Goal: Check status: Check status

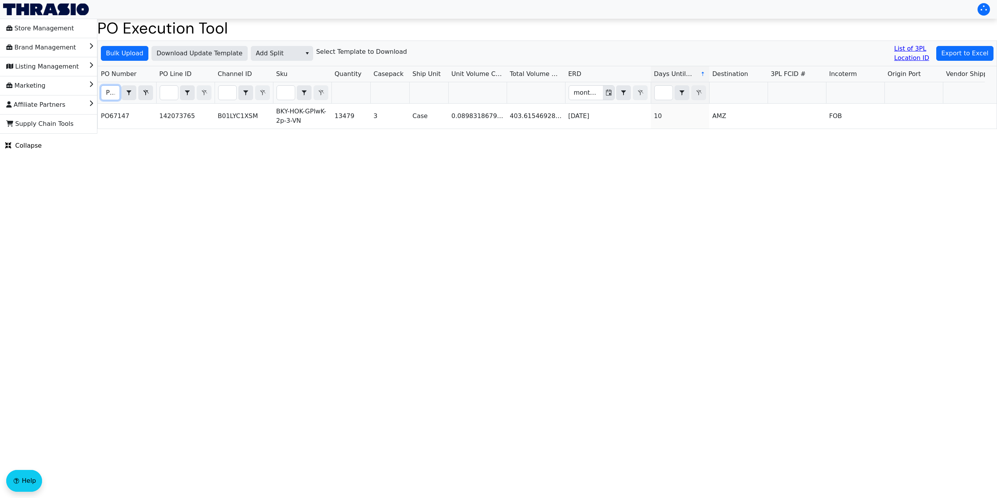
click at [114, 94] on input "PO67147" at bounding box center [110, 93] width 18 height 14
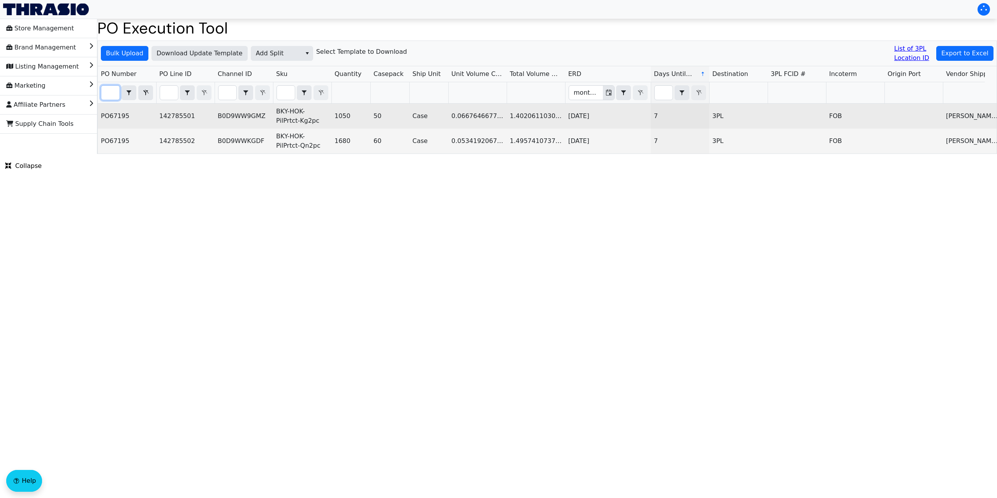
type input "po67195"
click at [236, 118] on td "B0D9WW9GMZ" at bounding box center [243, 116] width 58 height 25
copy td "B0D9WW9GMZ"
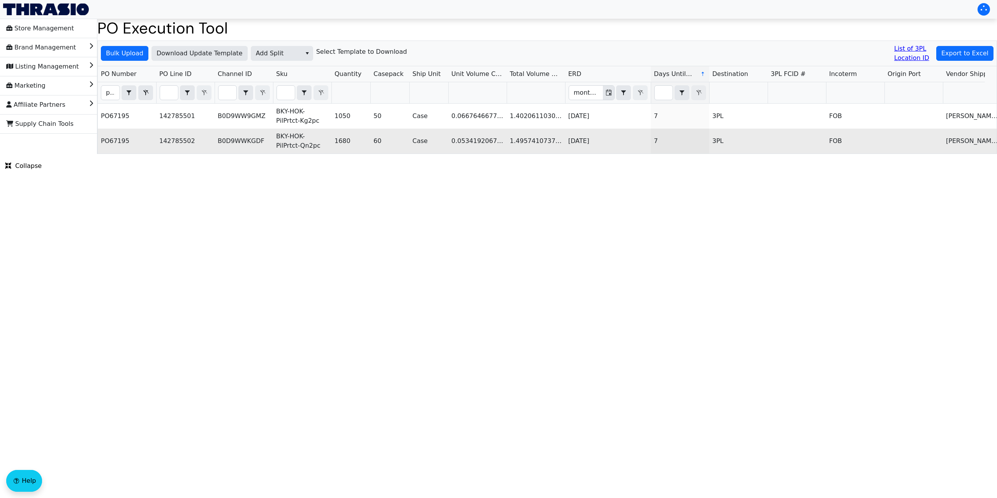
click at [230, 140] on td "B0D9WWKGDF" at bounding box center [243, 140] width 58 height 25
copy td "B0D9WWKGDF"
